Goal: Information Seeking & Learning: Learn about a topic

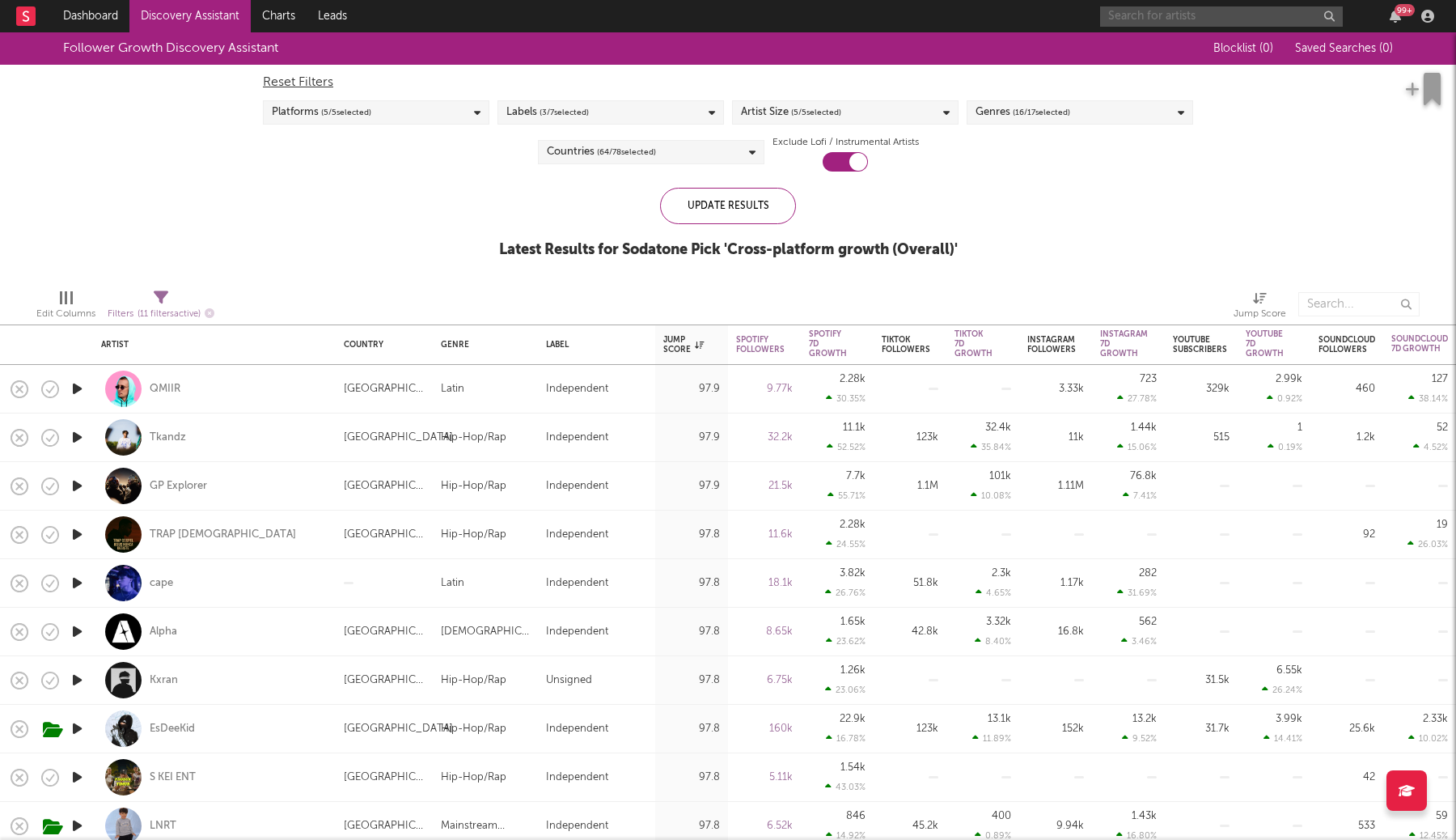
click at [1152, 7] on input "text" at bounding box center [1222, 17] width 243 height 21
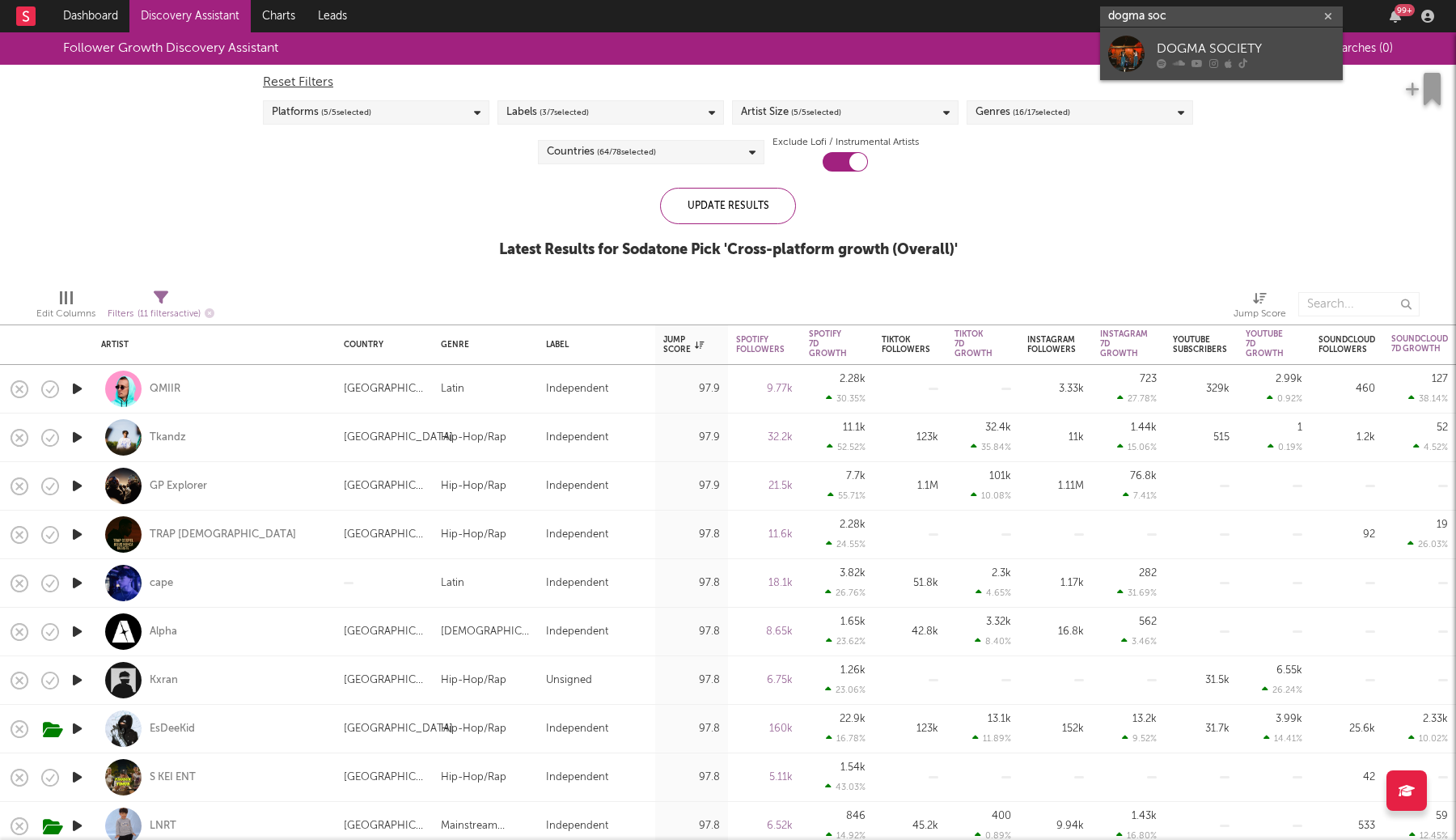
type input "dogma soc"
click at [1195, 50] on div "DOGMA SOCIETY" at bounding box center [1246, 49] width 178 height 20
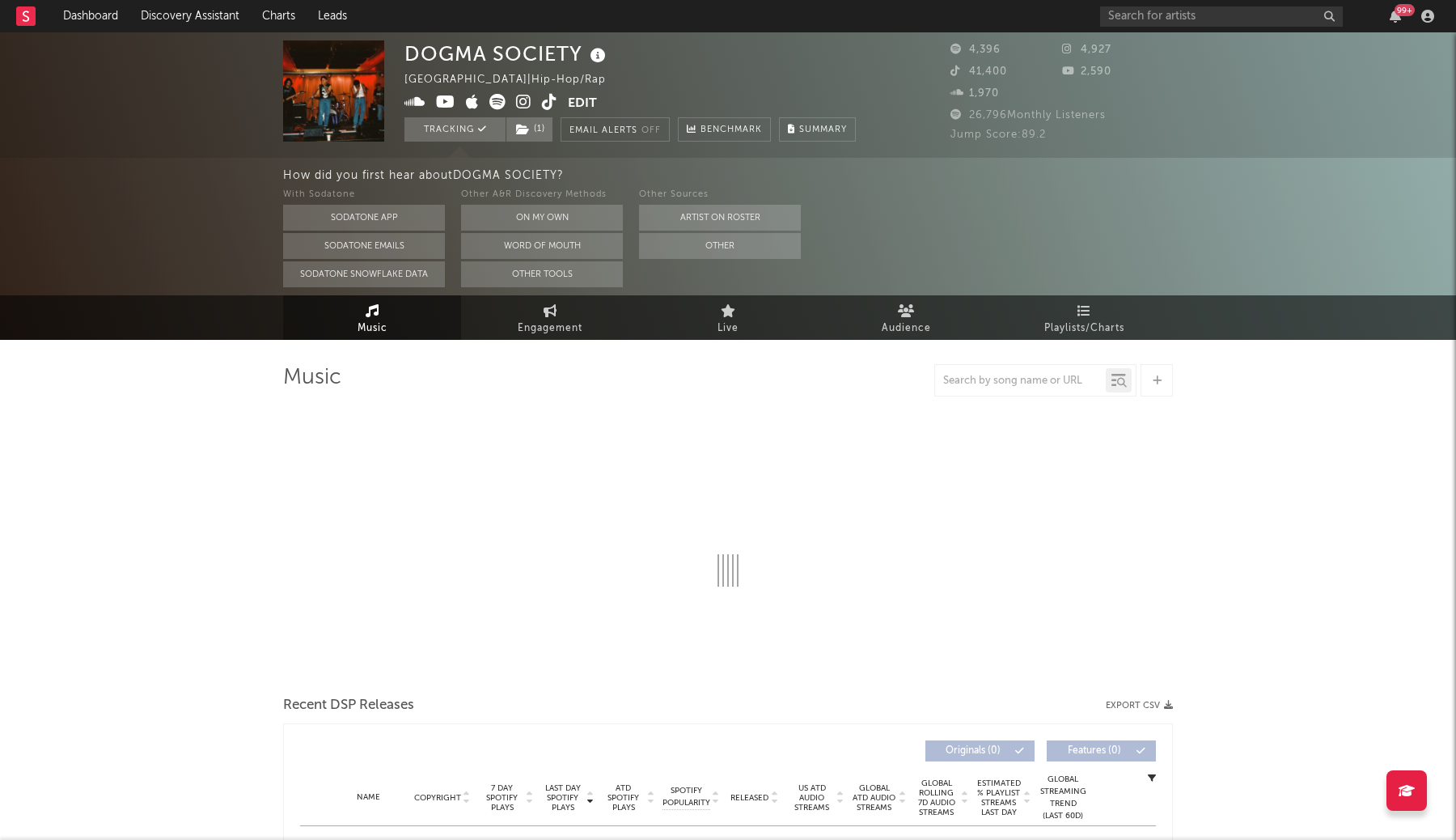
select select "6m"
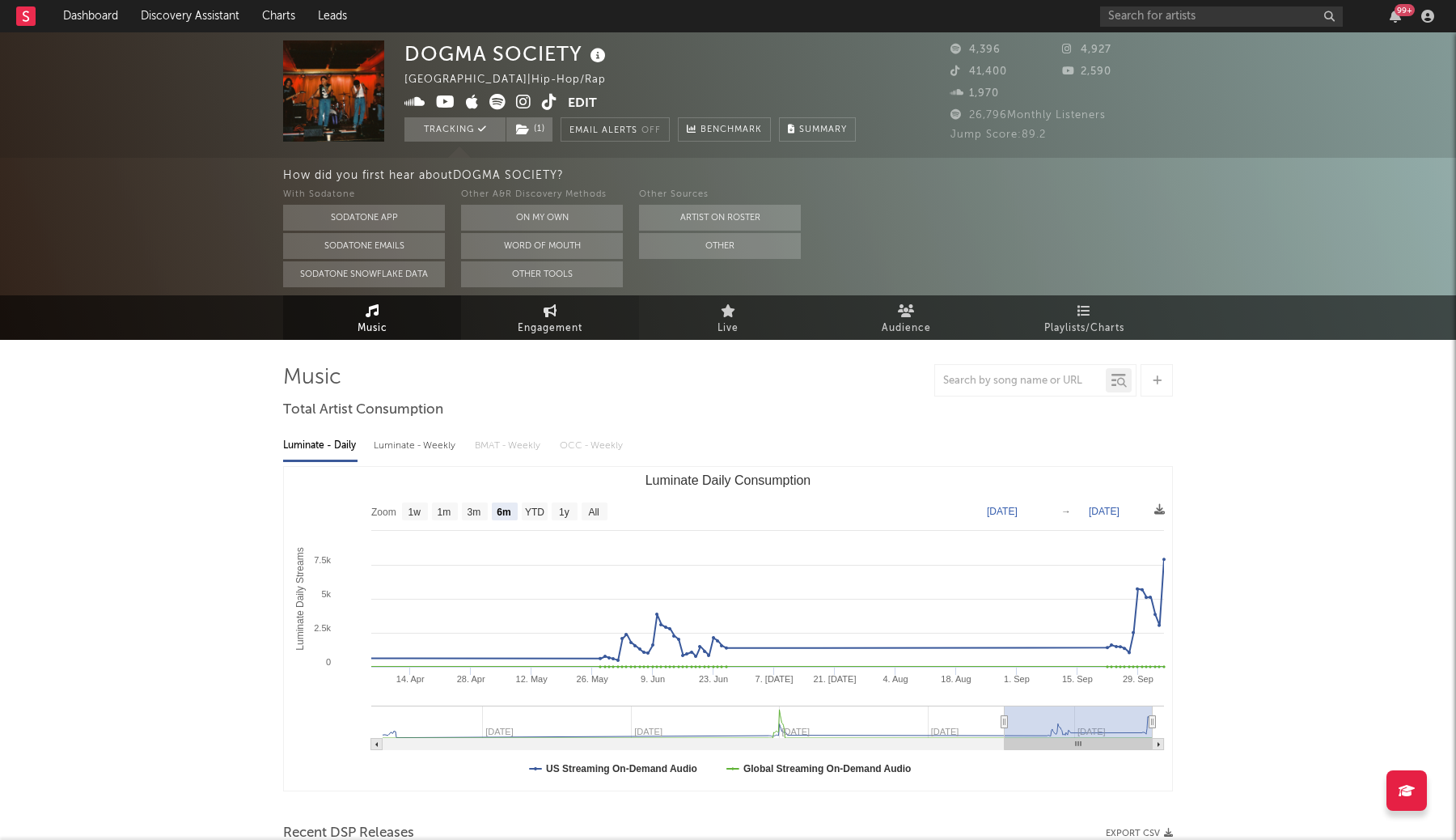
click at [548, 315] on icon at bounding box center [550, 311] width 14 height 13
select select "1w"
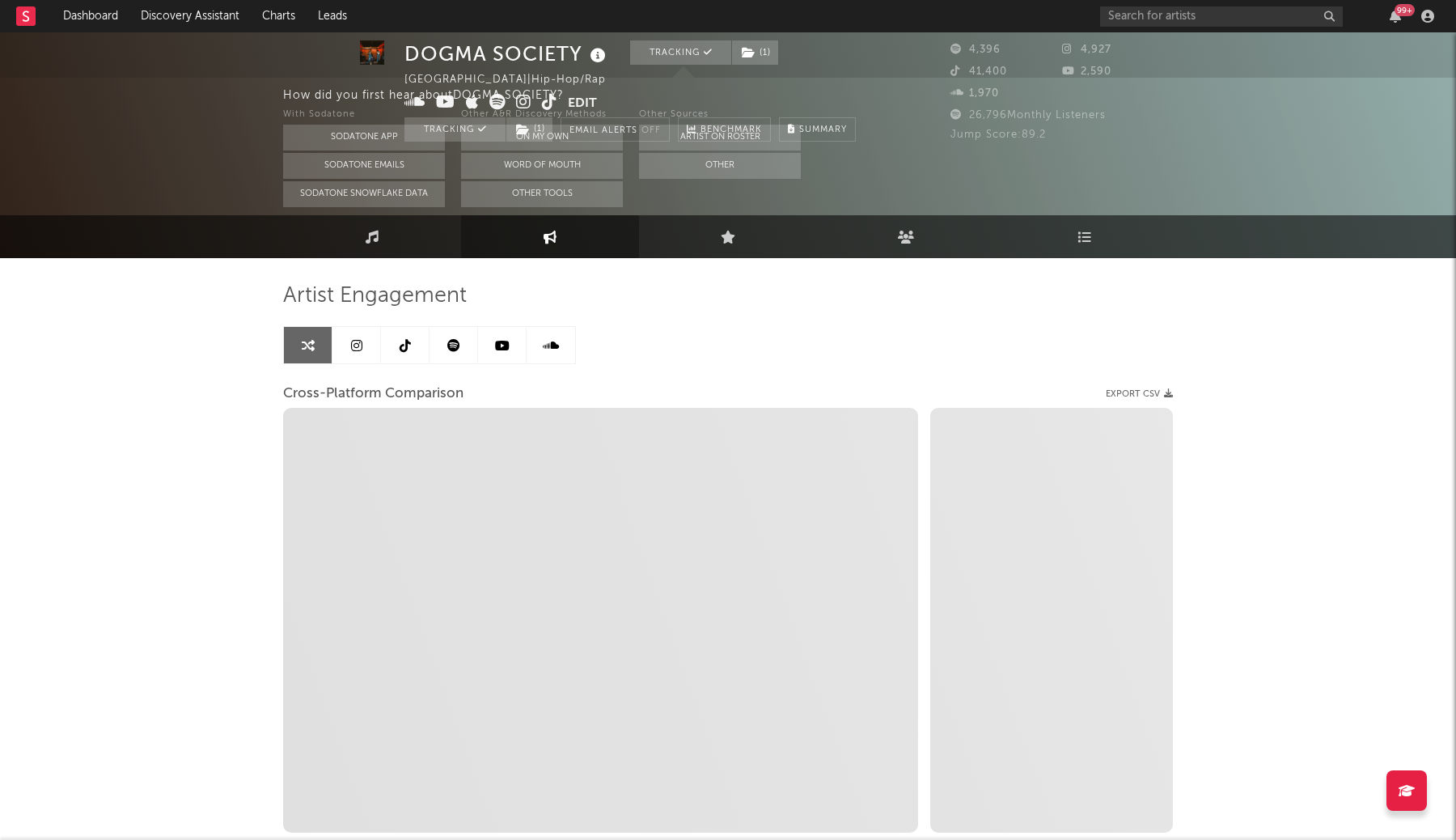
select select "1m"
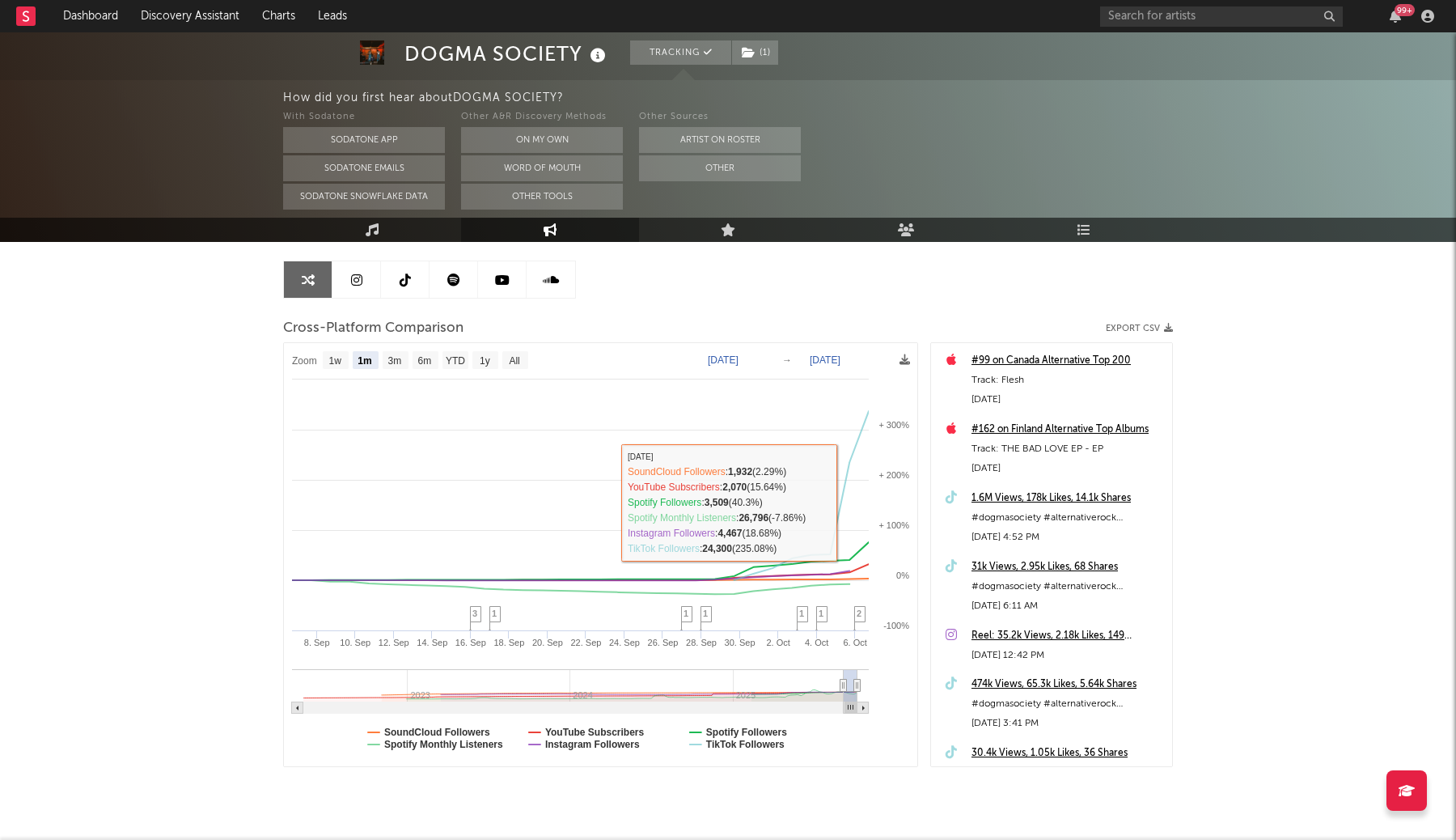
click at [789, 283] on div "Artist Engagement Cross-Platform Comparison Export CSV Zoom 1w 1m 3m 6m YTD 1y …" at bounding box center [728, 491] width 890 height 550
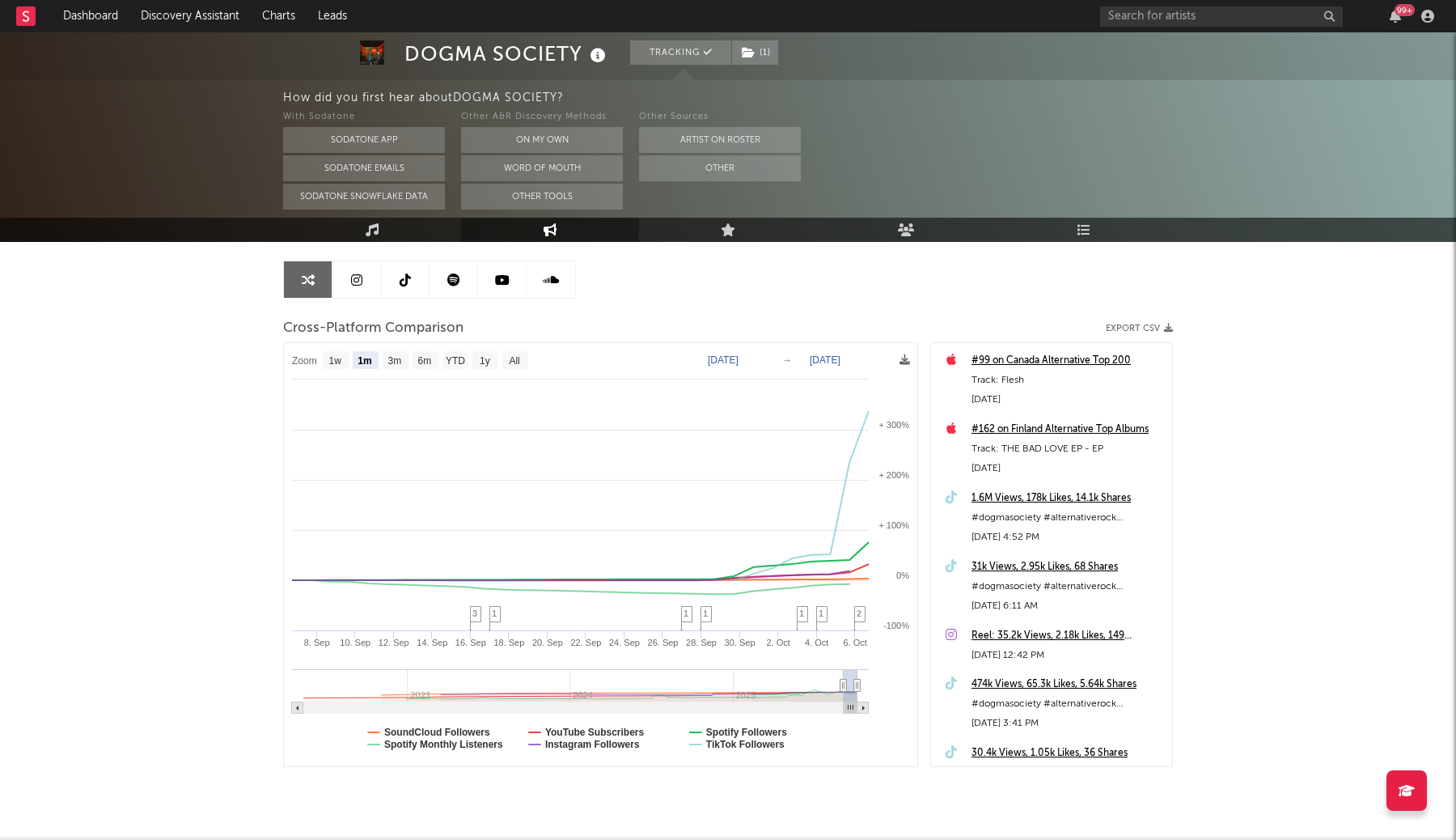
click at [360, 276] on icon at bounding box center [357, 280] width 11 height 13
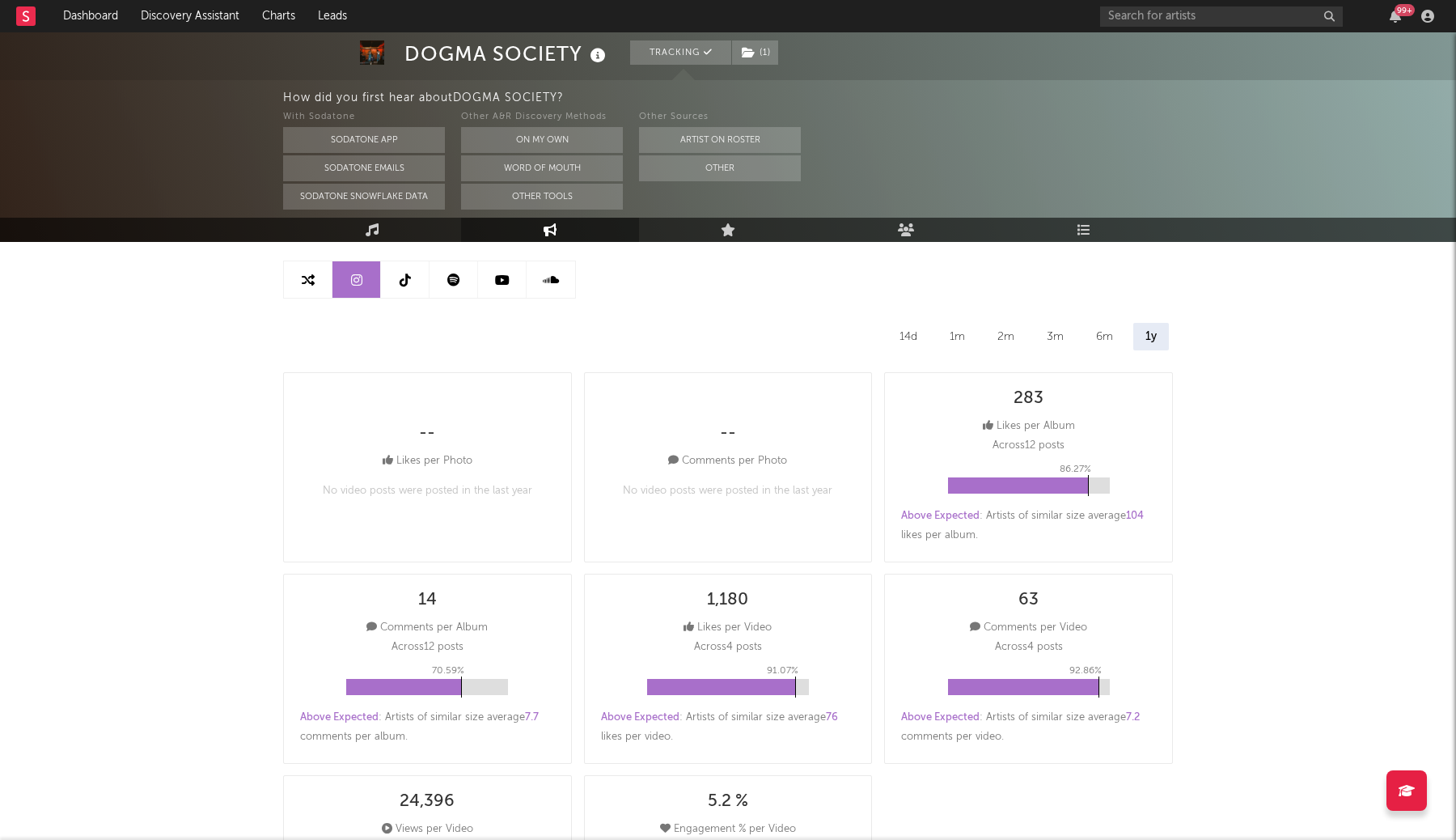
select select "6m"
select select "1m"
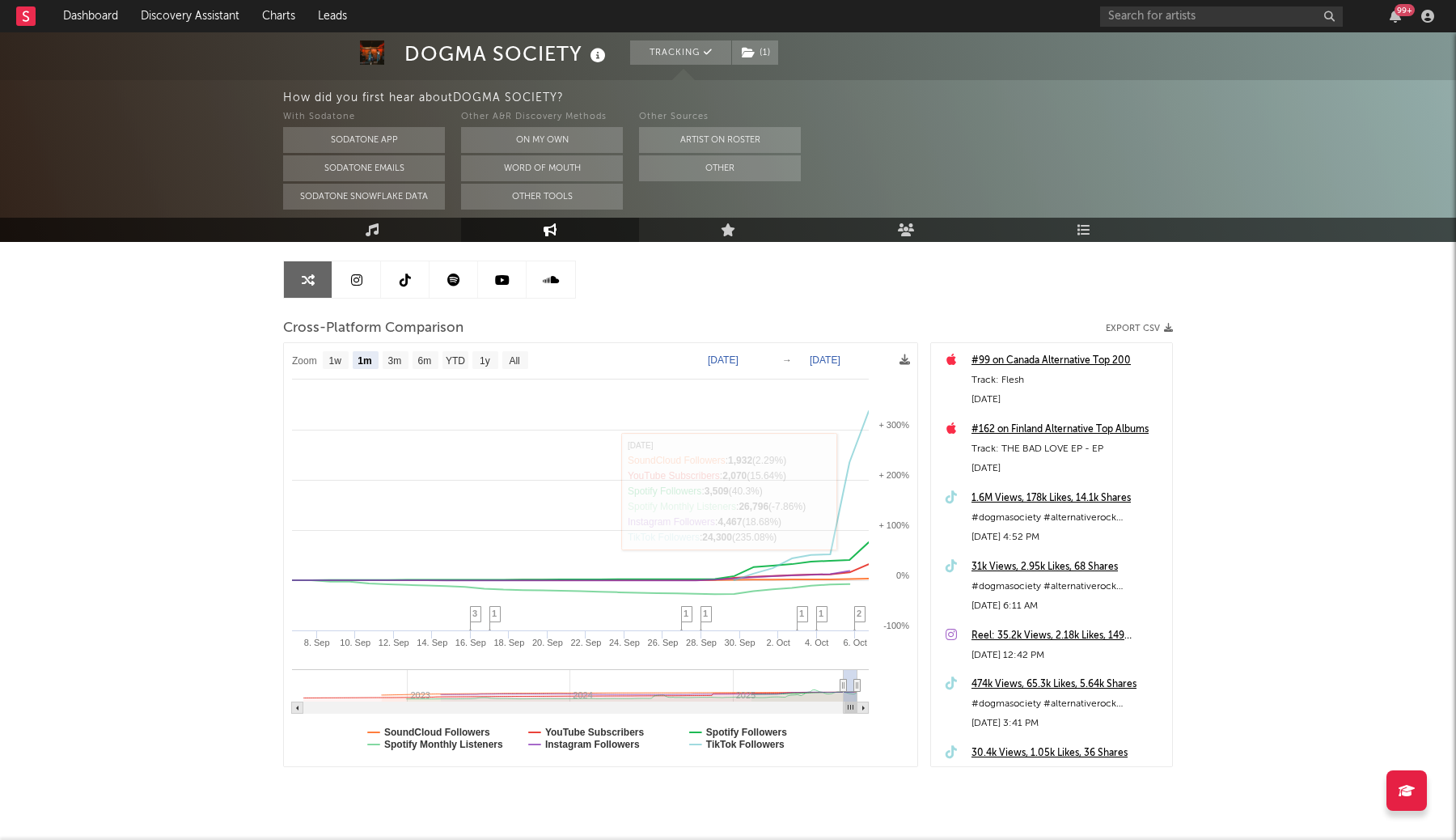
click at [839, 276] on div "Artist Engagement Cross-Platform Comparison Export CSV Zoom 1w 1m 3m 6m YTD 1y …" at bounding box center [728, 491] width 890 height 550
